Goal: Task Accomplishment & Management: Manage account settings

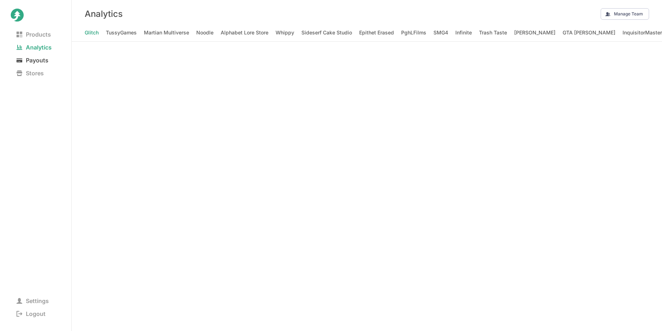
click at [46, 63] on span "Payouts" at bounding box center [32, 60] width 43 height 10
click at [580, 172] on div at bounding box center [367, 187] width 590 height 290
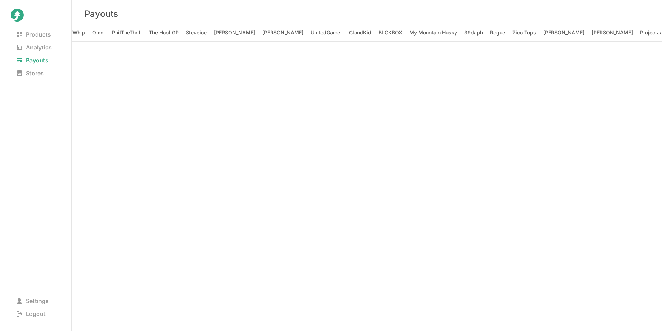
click at [565, 109] on div at bounding box center [367, 187] width 590 height 290
click at [43, 125] on nav "Products Analytics Payouts Stores" at bounding box center [36, 101] width 50 height 146
click at [626, 158] on Bros at bounding box center [367, 187] width 590 height 290
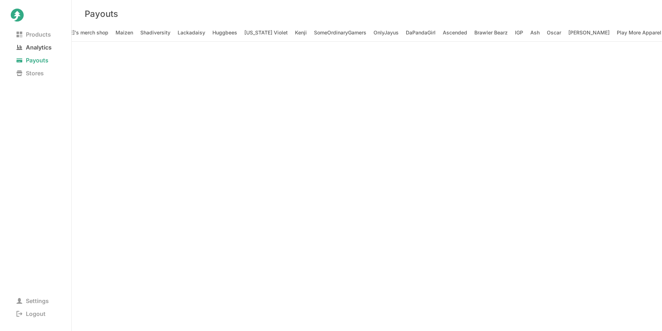
click at [39, 50] on span "Analytics" at bounding box center [34, 47] width 47 height 10
click at [327, 15] on div "Analytics Manage Team" at bounding box center [367, 14] width 590 height 28
